Goal: Browse casually

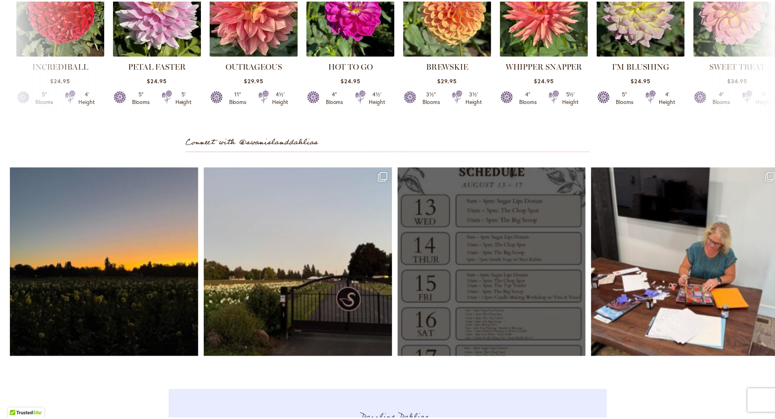
scroll to position [2212, 0]
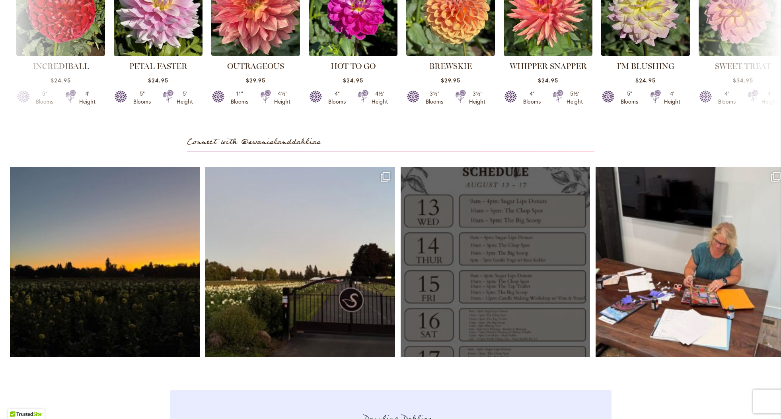
click at [503, 283] on link "Open" at bounding box center [496, 262] width 190 height 190
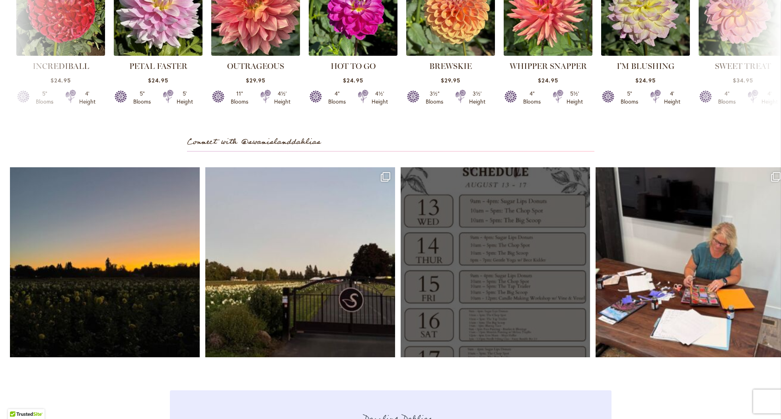
click at [464, 254] on link "Open" at bounding box center [496, 262] width 190 height 190
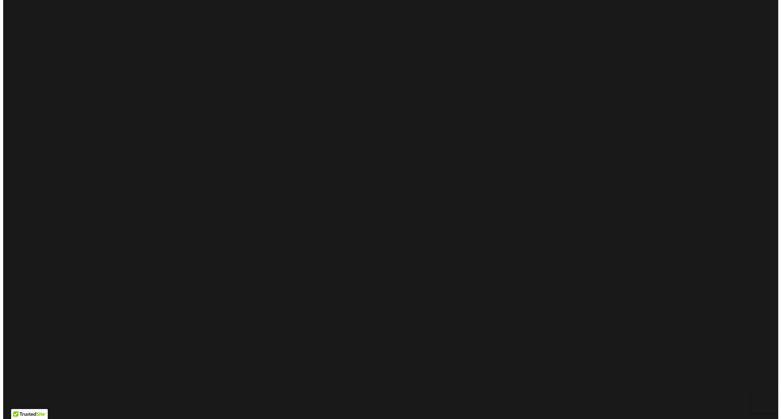
scroll to position [0, 0]
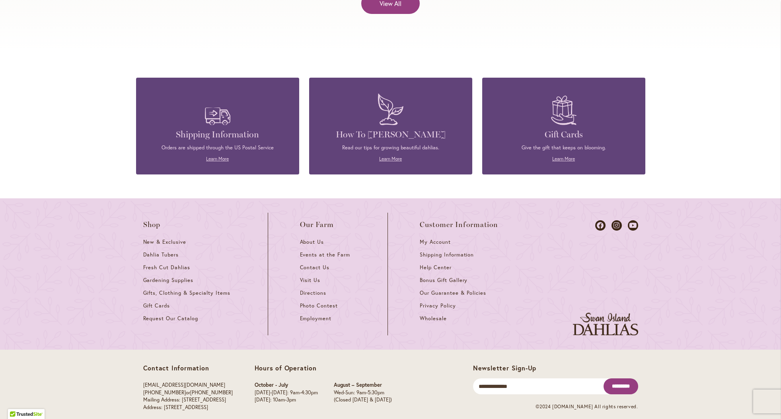
scroll to position [3466, 0]
